Goal: Check status: Check status

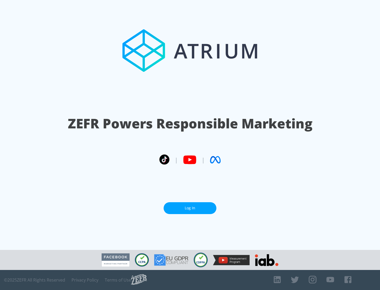
click at [190, 208] on link "Log In" at bounding box center [190, 208] width 53 height 12
